Goal: Task Accomplishment & Management: Complete application form

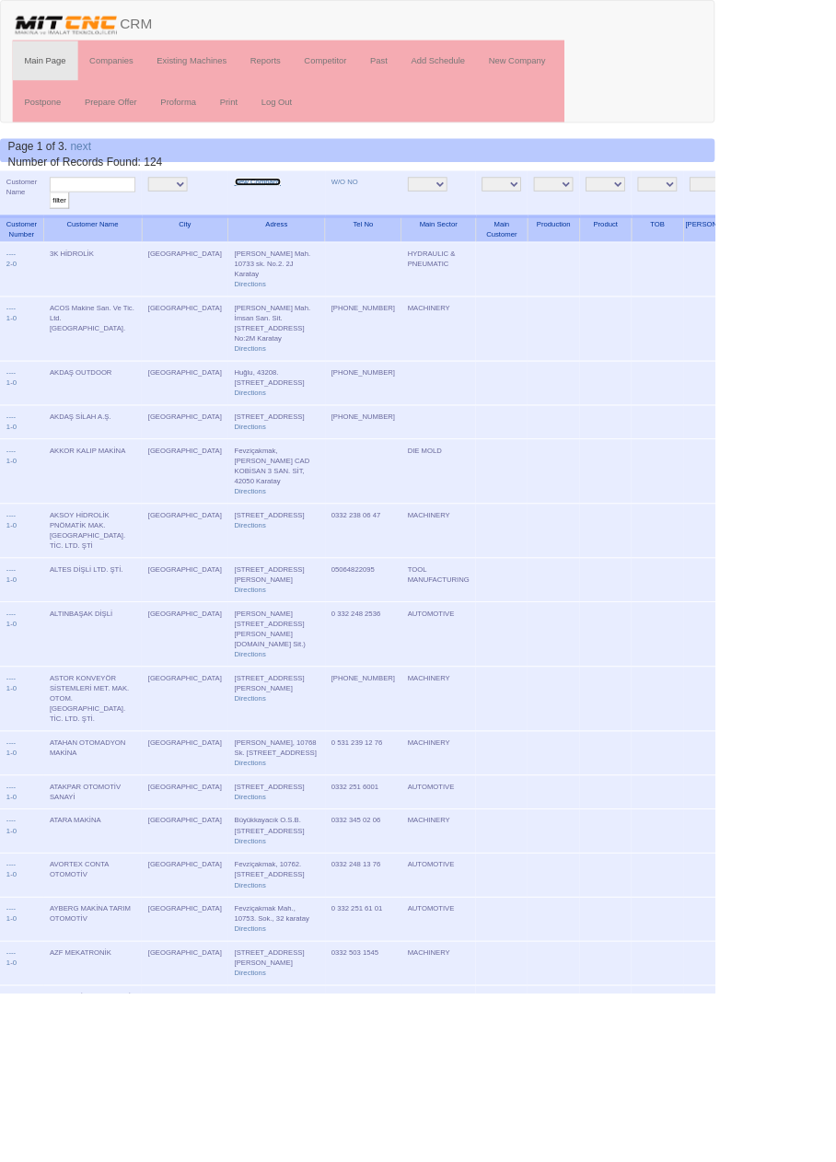
click at [274, 211] on link "New Company" at bounding box center [301, 212] width 54 height 9
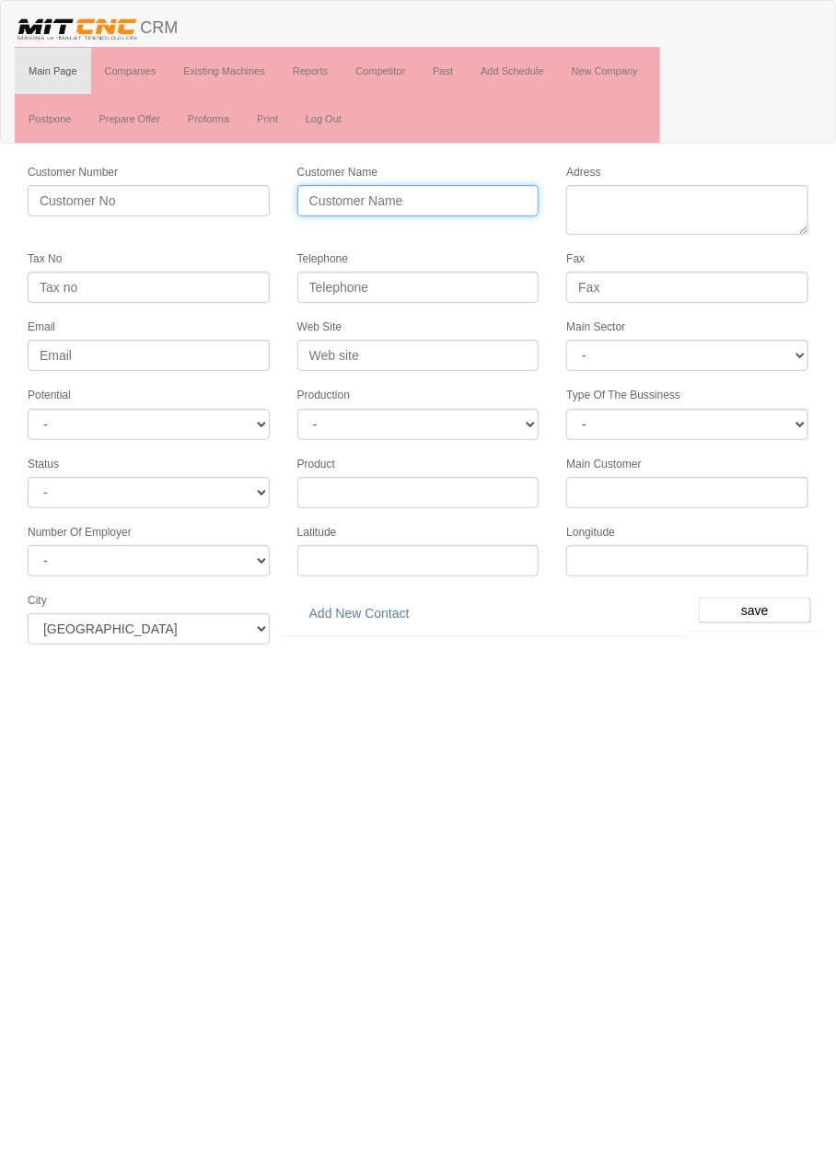
click at [488, 197] on input "Customer Name" at bounding box center [418, 200] width 242 height 31
click at [489, 199] on input "ANKO OTOMOTİV" at bounding box center [418, 200] width 242 height 31
type input "ANKO OTOMOTİV MAKİNA"
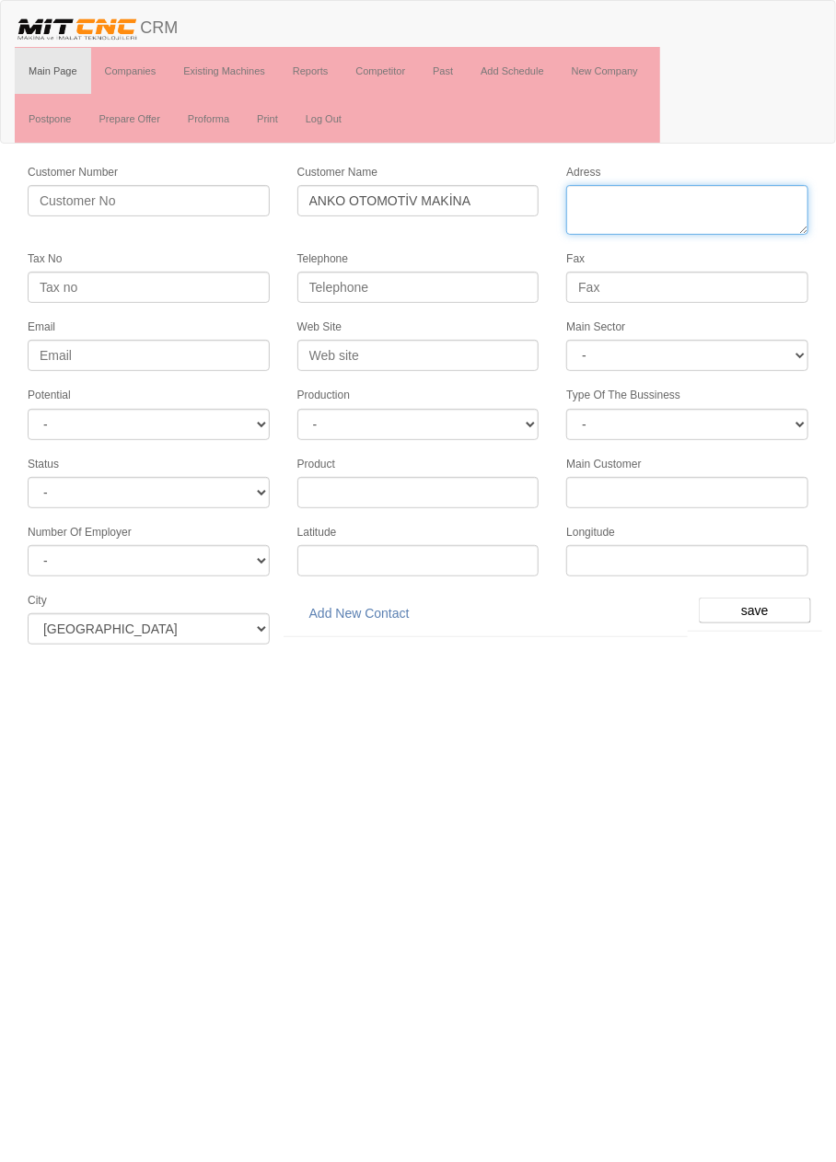
click at [693, 206] on textarea "Adress" at bounding box center [687, 210] width 242 height 50
paste textarea "[PERSON_NAME] Mah. Büsan Özel Organize Sanayi 10645 Sk. No:12 Karatay"
type textarea "[PERSON_NAME] Mah. Büsan Özel Organize Sanayi 10645 Sk. No:12 Karatay"
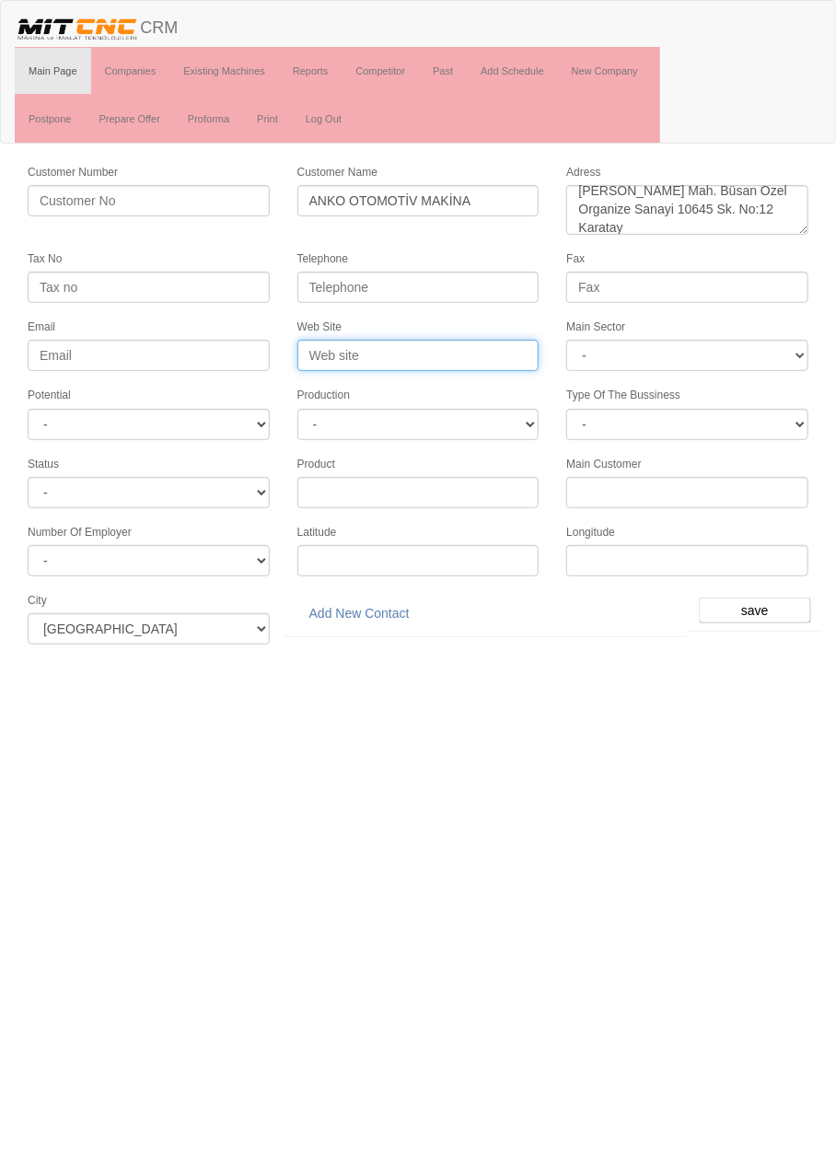
click at [467, 356] on input "Web Site" at bounding box center [418, 355] width 242 height 31
type input "[DOMAIN_NAME]"
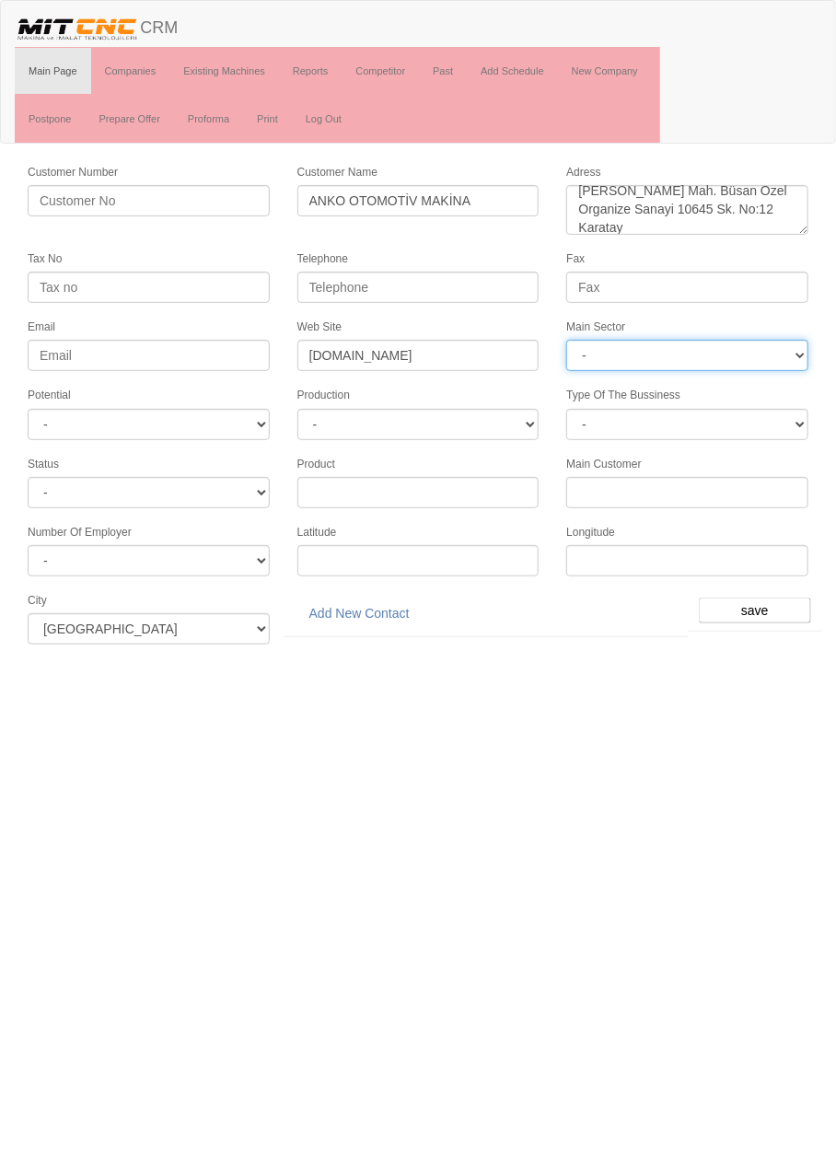
click at [710, 343] on select "- DIE MOLD MACHINERY DEFENCE ELECTRICAL COMPONENTS MEDICAL TOOL MANUFACTURING J…" at bounding box center [687, 355] width 242 height 31
select select "363"
click at [696, 349] on select "- DIE MOLD MACHINERY DEFENCE ELECTRICAL COMPONENTS MEDICAL TOOL MANUFACTURING J…" at bounding box center [687, 355] width 242 height 31
click at [286, 658] on html "Toggle navigation CRM Main Page Companies Existing Machines Reports Competitor …" at bounding box center [418, 329] width 836 height 658
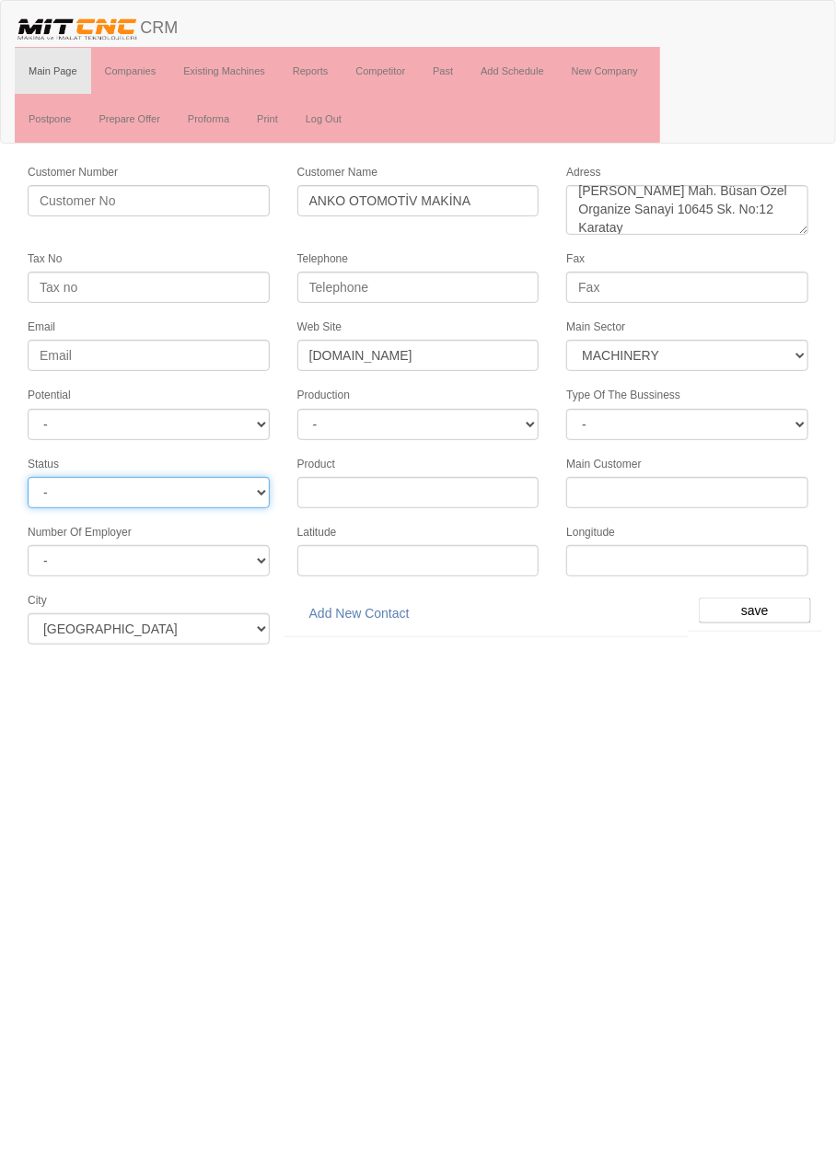
click at [232, 477] on select "- Active Inactive Potential Unreachable" at bounding box center [149, 492] width 242 height 31
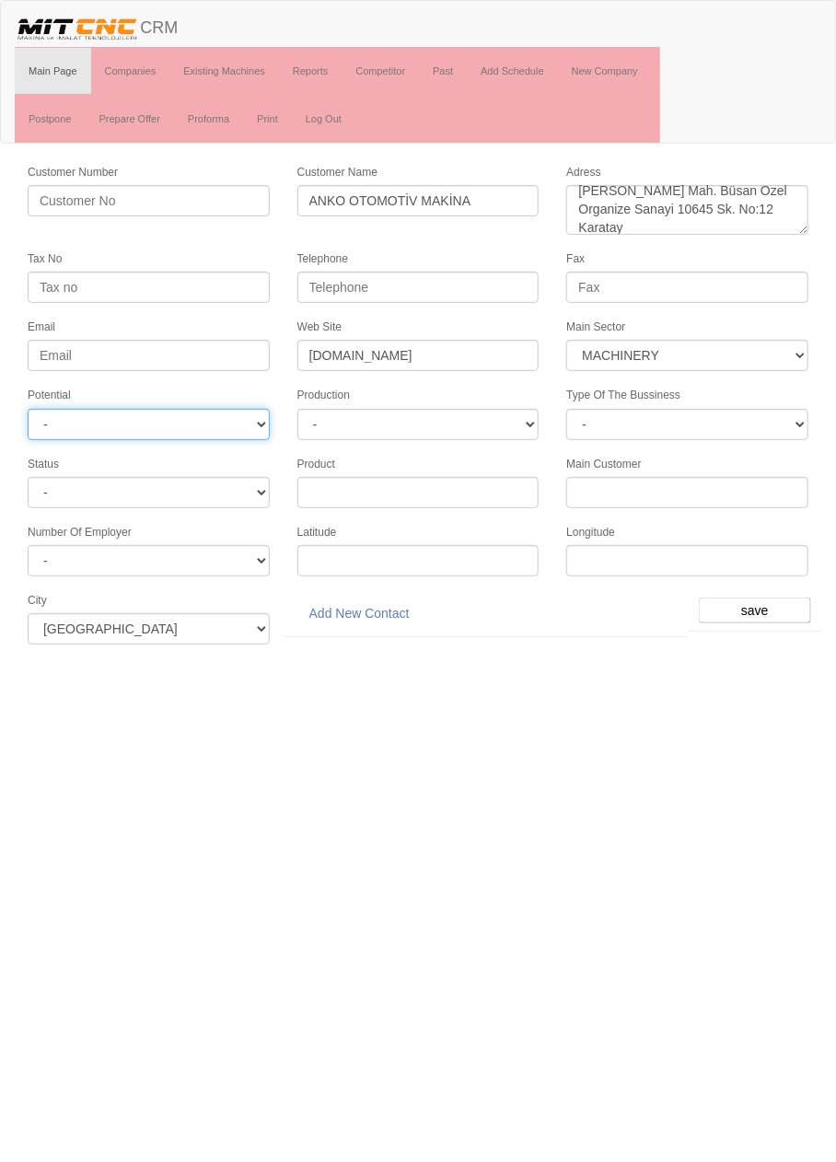
click at [232, 416] on select "- A1 A2 A3 B1 B2 B3 C1 C2 C3" at bounding box center [149, 424] width 242 height 31
select select "6"
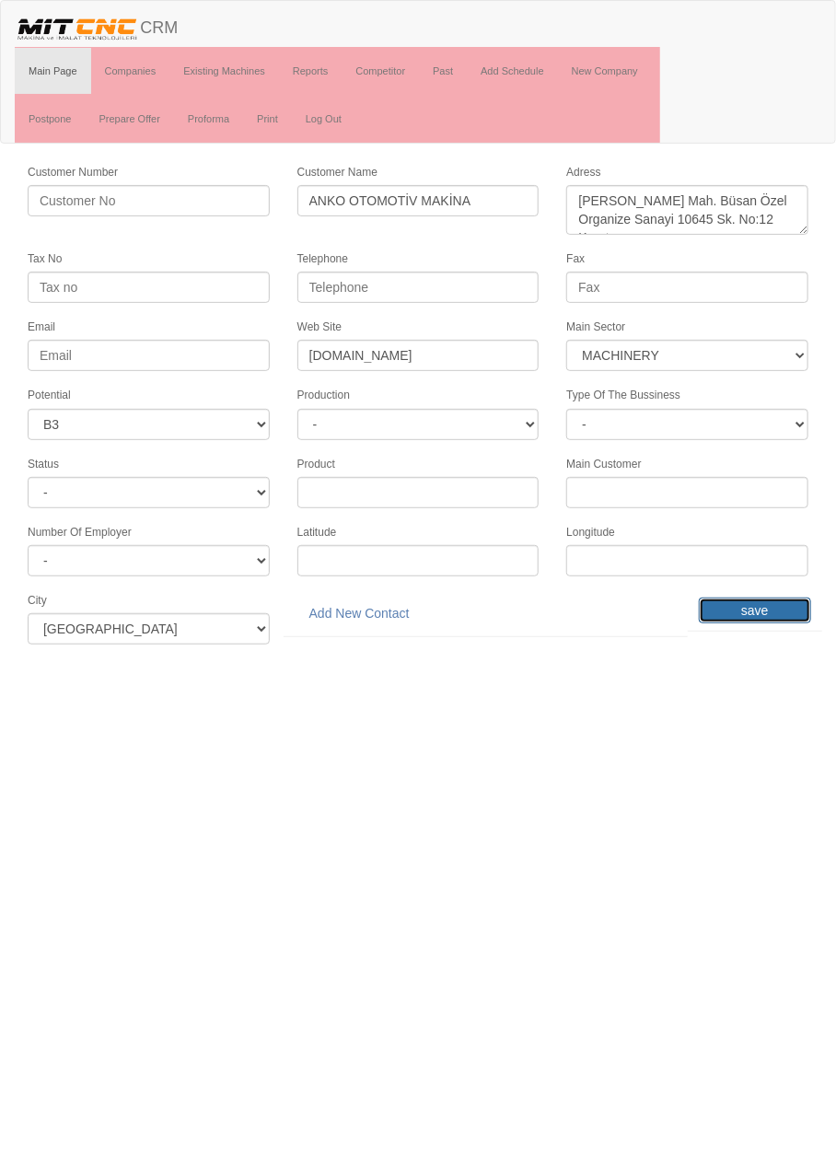
click at [762, 597] on input "save" at bounding box center [755, 610] width 112 height 26
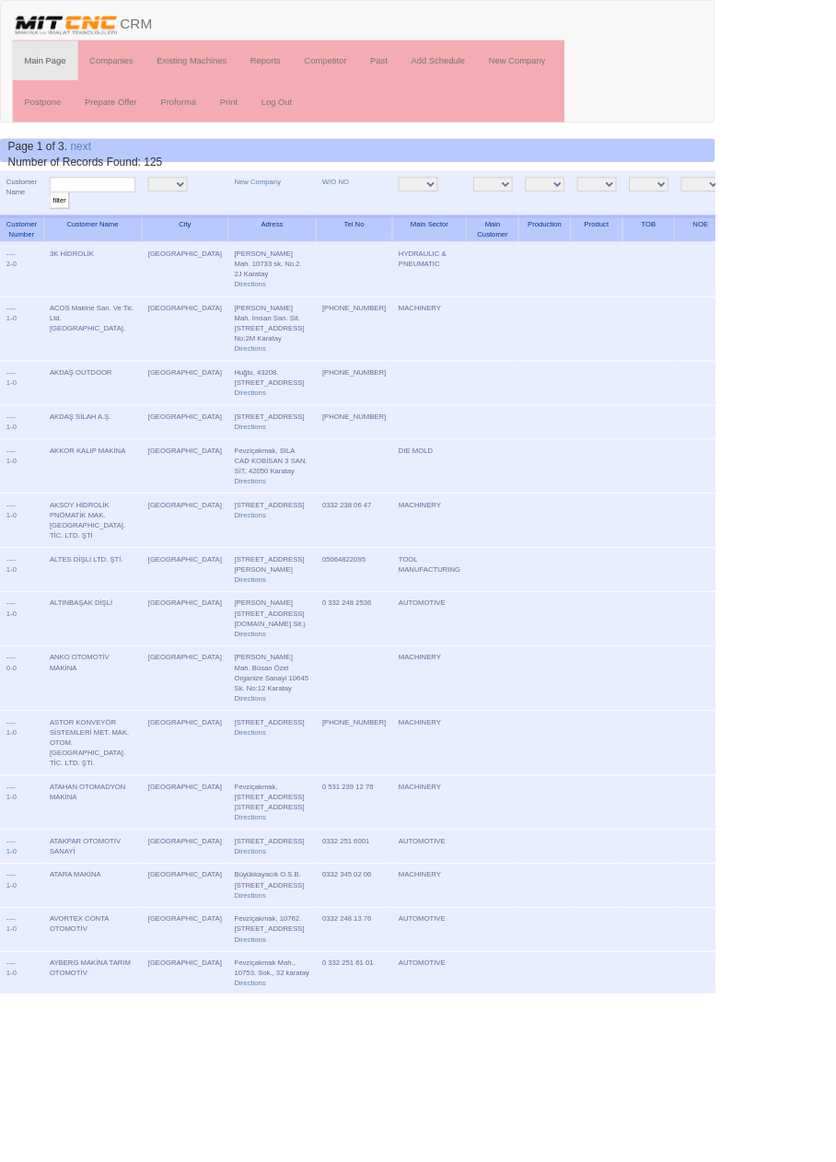
click at [119, 214] on input "text" at bounding box center [108, 215] width 100 height 17
type input "anko"
click at [58, 225] on input "filter" at bounding box center [69, 234] width 23 height 19
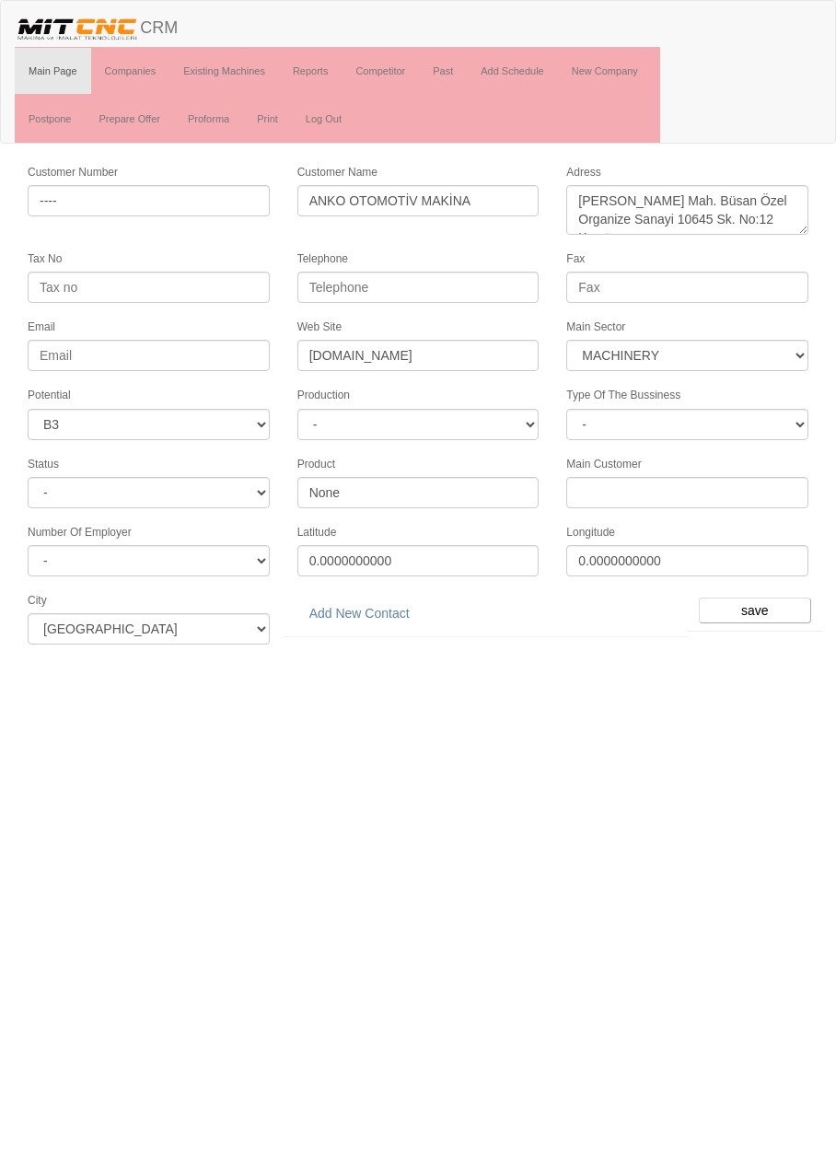
select select "363"
select select "6"
click at [384, 606] on link "Add New Contact" at bounding box center [359, 612] width 124 height 31
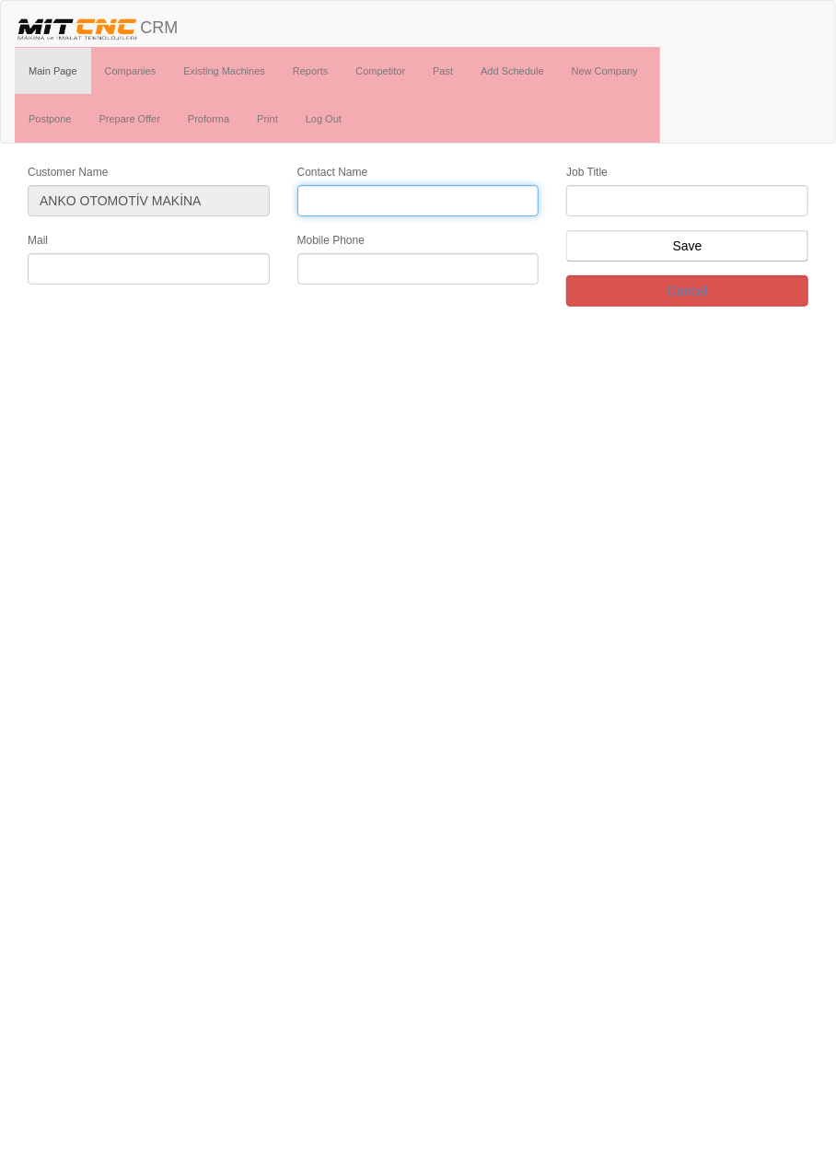
click at [456, 200] on input "Contact Name" at bounding box center [418, 200] width 242 height 31
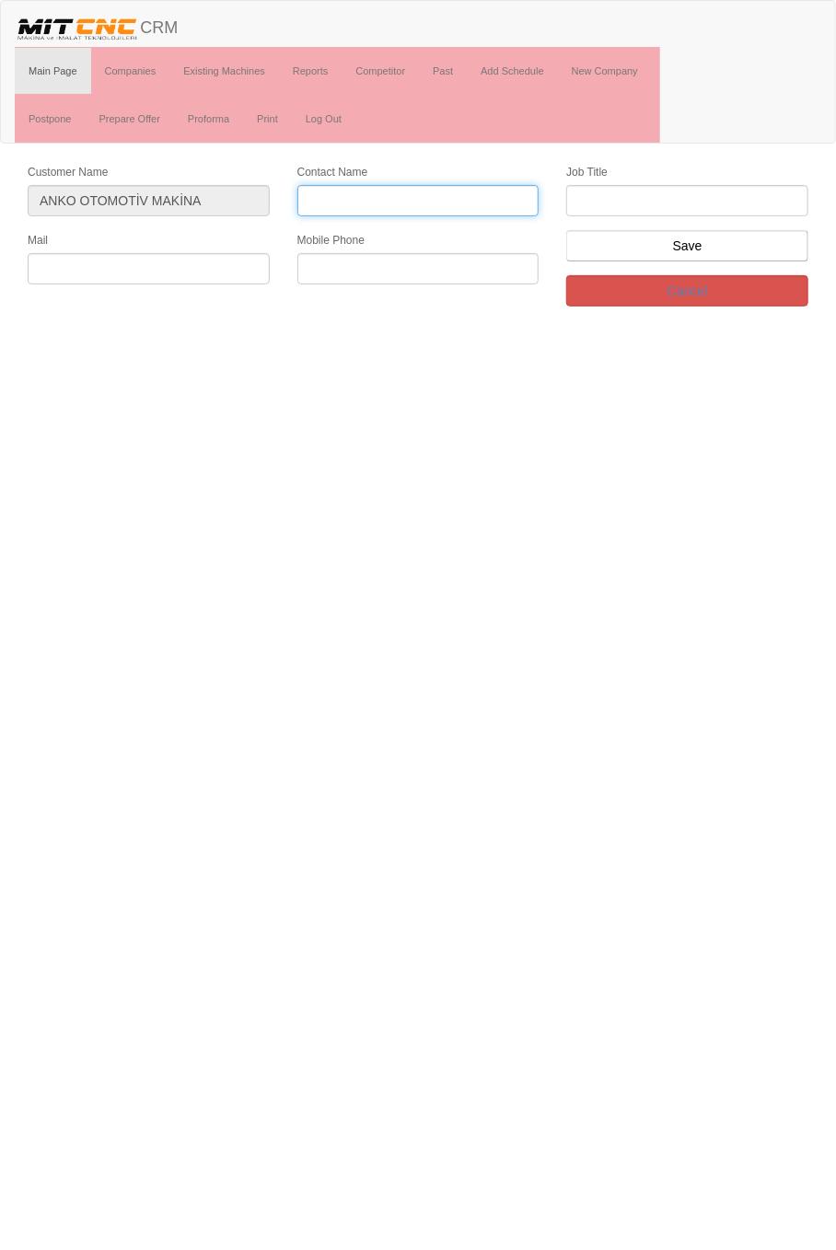
click at [443, 197] on input "Contact Name" at bounding box center [418, 200] width 242 height 31
type input "[PERSON_NAME]"
click at [748, 198] on input "text" at bounding box center [687, 200] width 242 height 31
type input "firma sahibi"
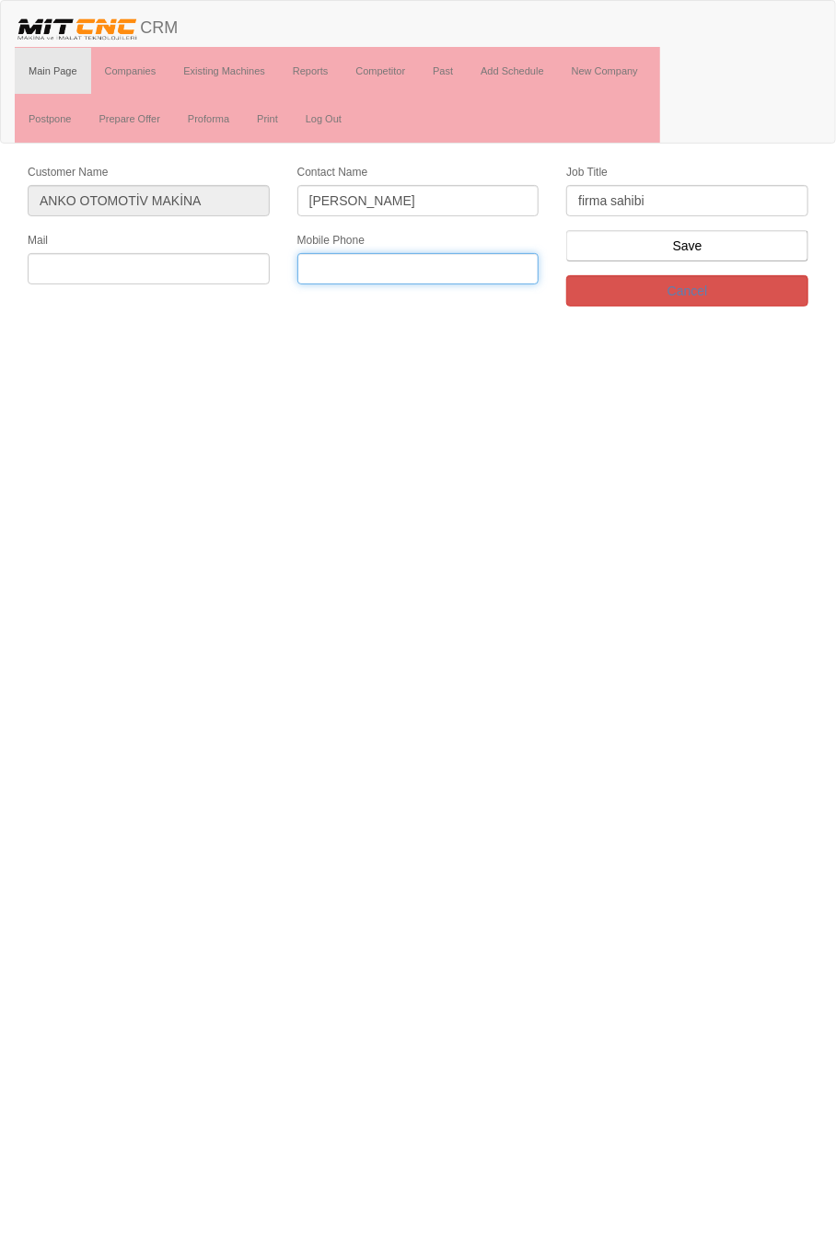
click at [413, 267] on input "text" at bounding box center [418, 268] width 242 height 31
paste input "0 544 827 46 42"
click at [327, 261] on input "0 544 827 46 42" at bounding box center [418, 268] width 242 height 31
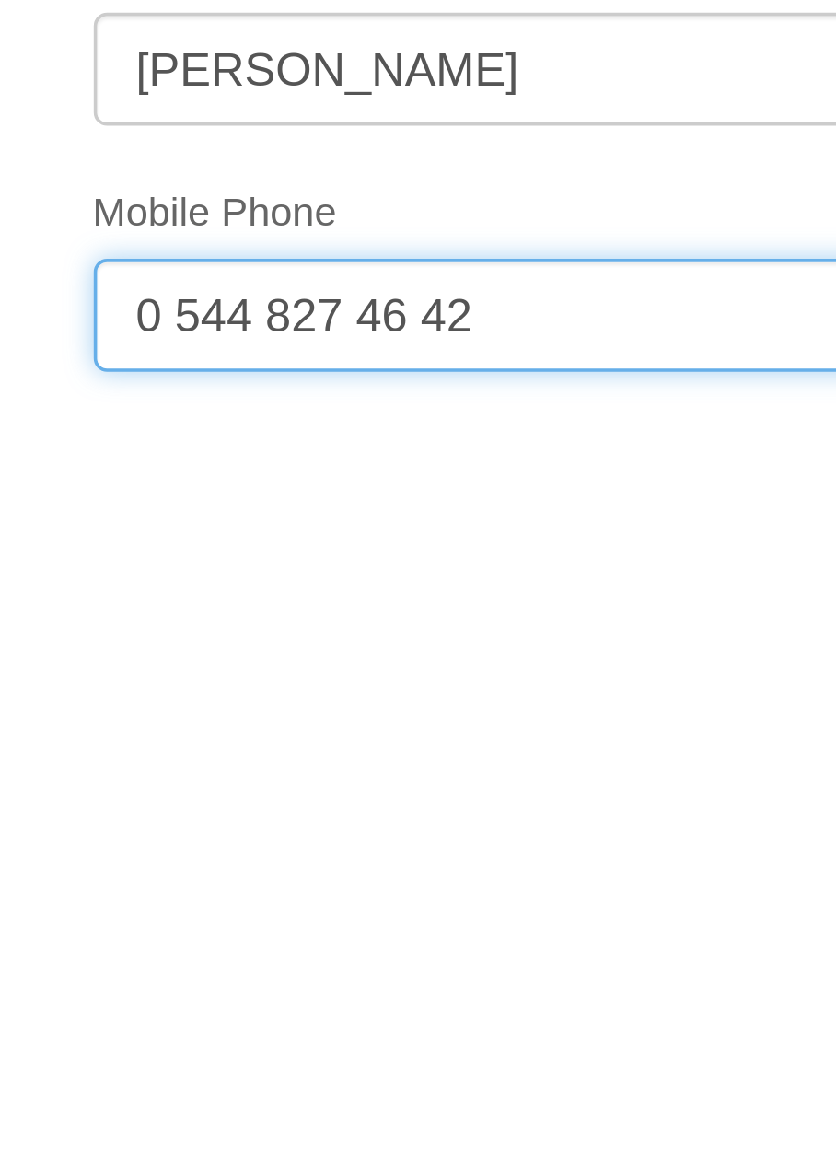
click at [389, 265] on input "0 544 827 46 42" at bounding box center [418, 268] width 242 height 31
click at [318, 266] on input "0 544 827 4642" at bounding box center [418, 268] width 242 height 31
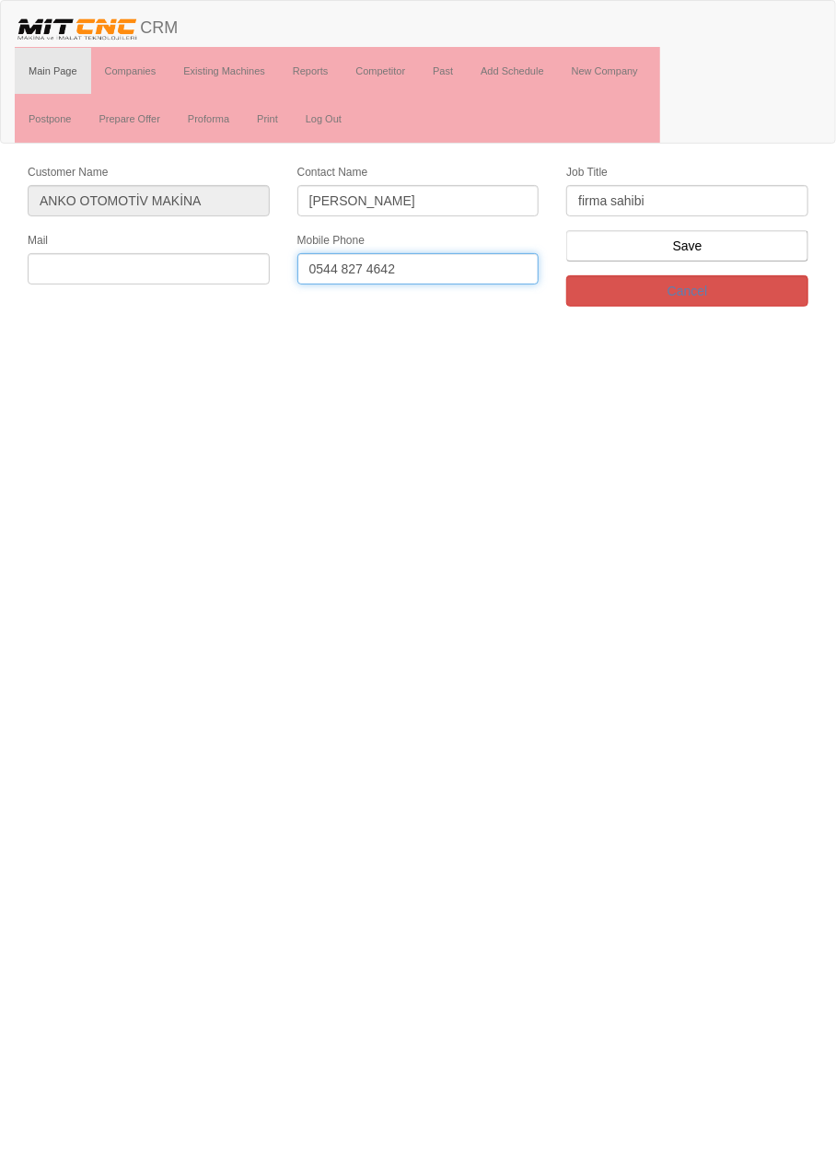
type input "0544 827 4642"
paste input "anko@ankootomotiv.com"
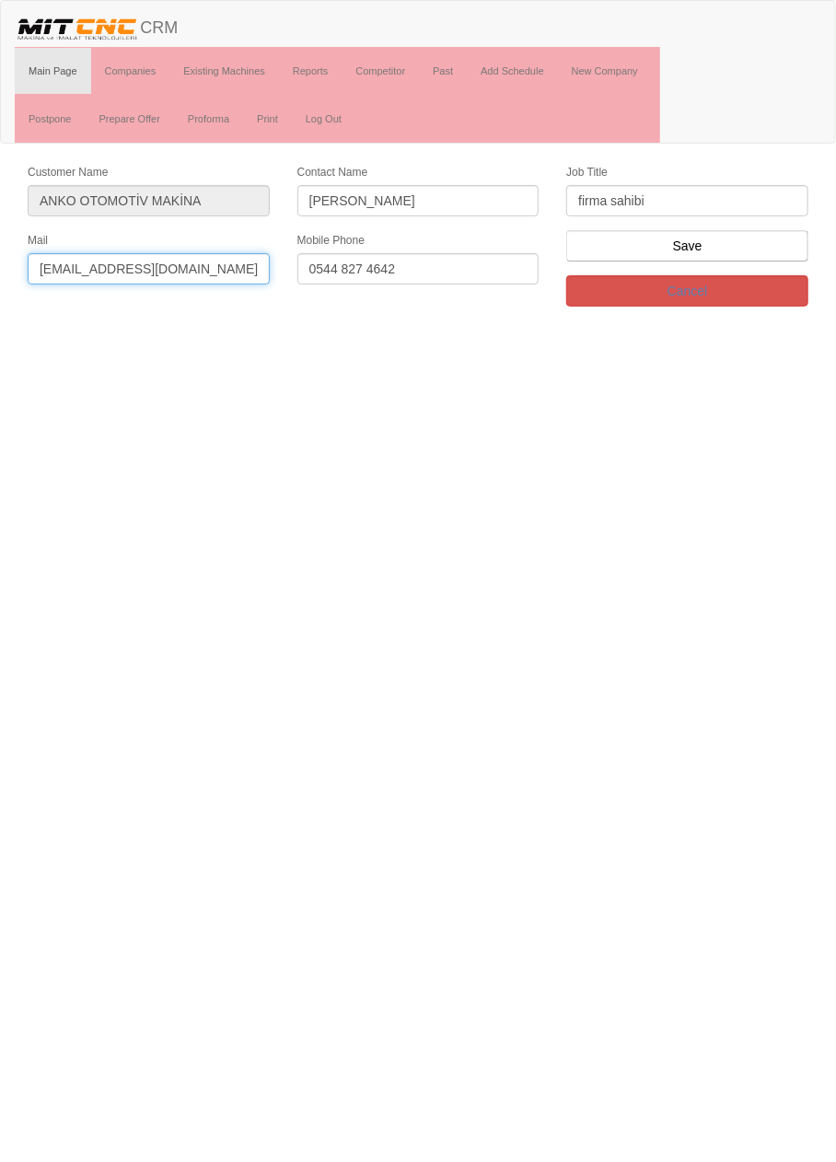
type input "anko@ankootomotiv.com"
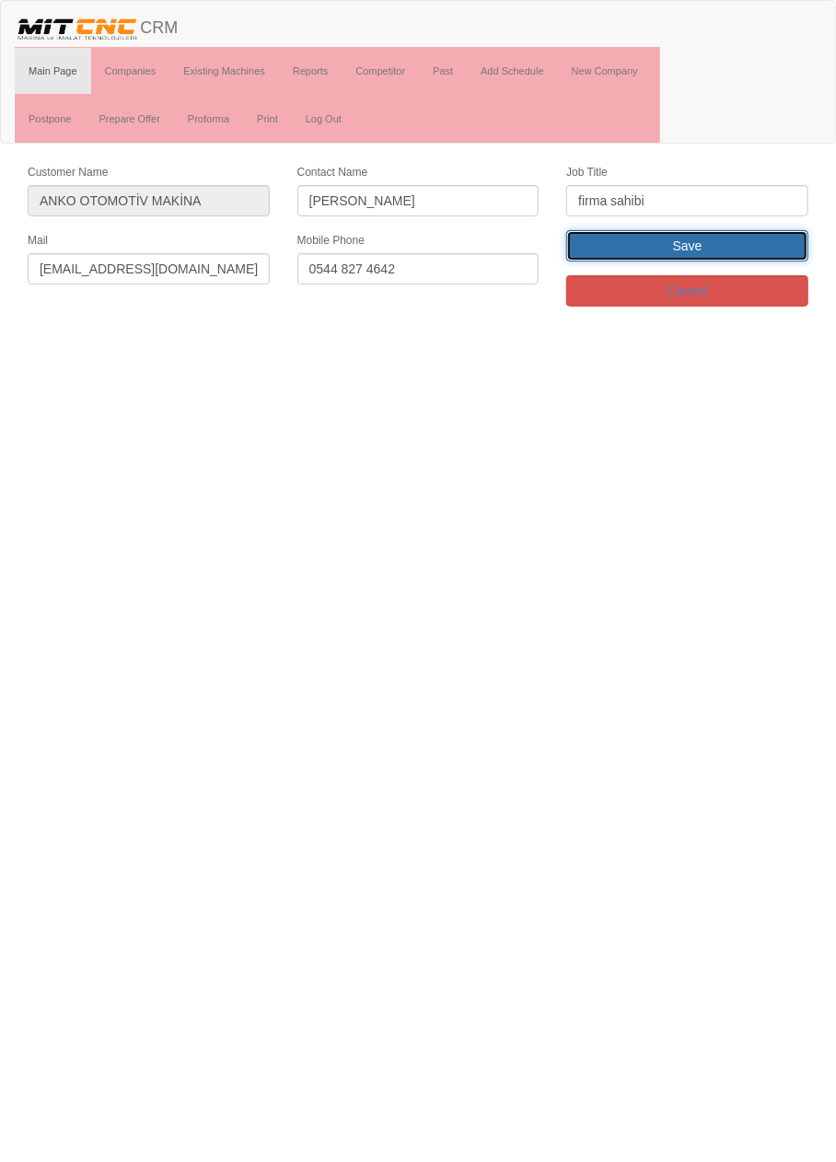
click at [751, 252] on input "Save" at bounding box center [687, 245] width 242 height 31
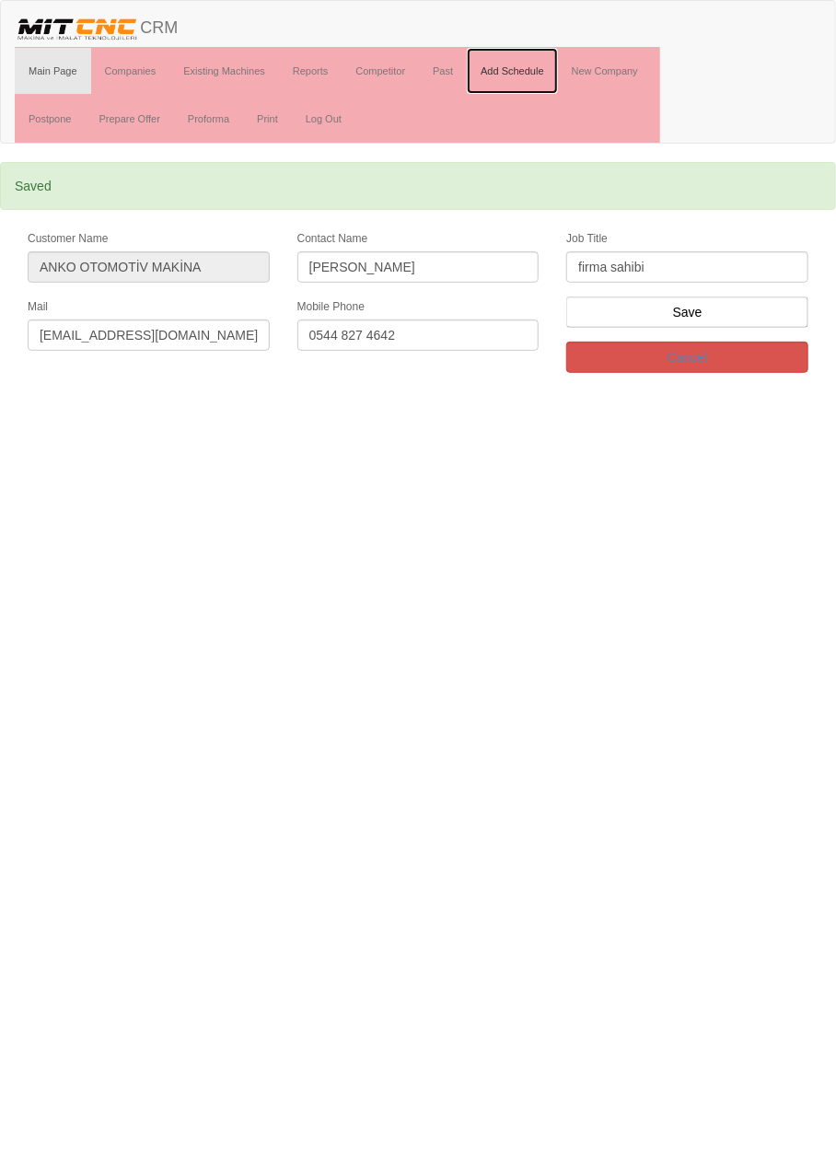
click at [536, 69] on link "Add Schedule" at bounding box center [512, 71] width 91 height 46
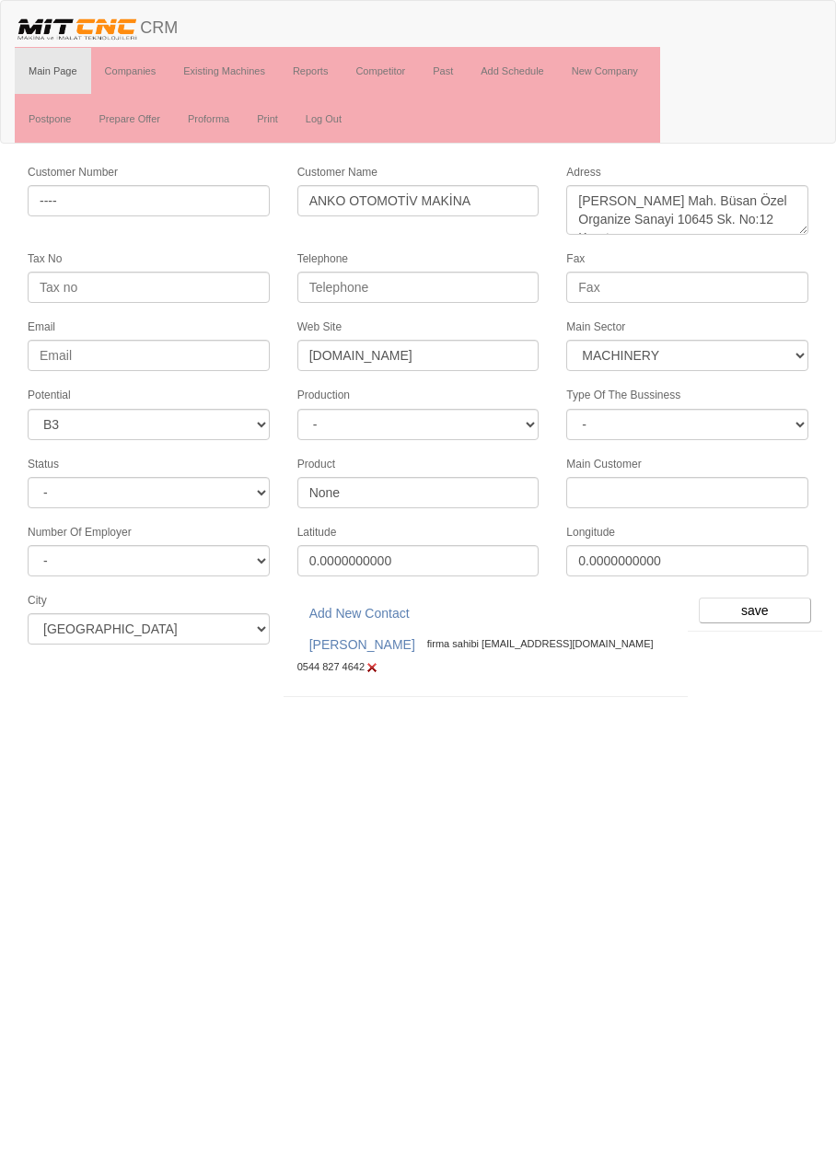
select select "363"
select select "6"
click at [761, 597] on input "save" at bounding box center [755, 610] width 112 height 26
